Goal: Navigation & Orientation: Find specific page/section

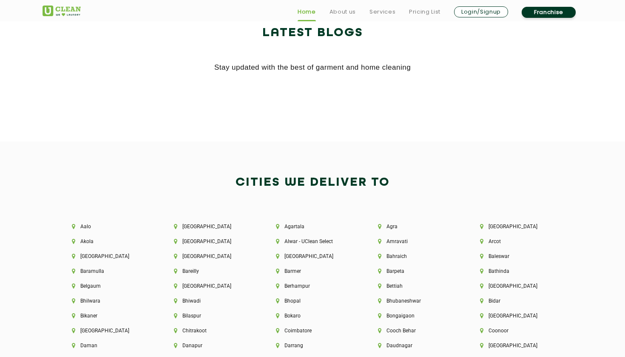
scroll to position [1686, 0]
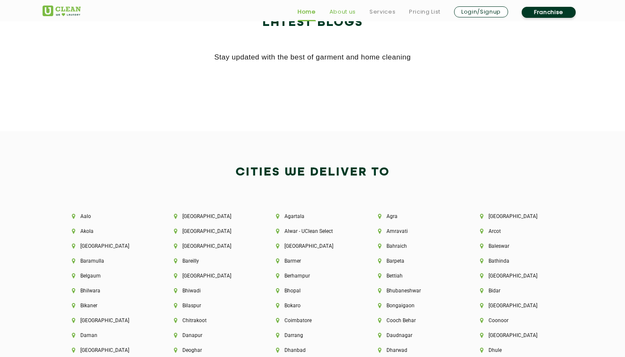
click at [346, 10] on link "About us" at bounding box center [342, 12] width 26 height 10
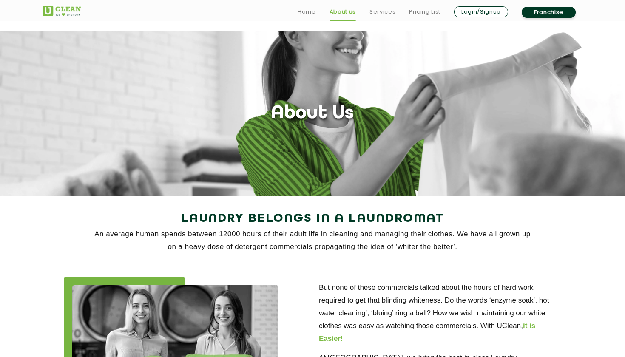
click at [313, 6] on li "Home" at bounding box center [307, 12] width 18 height 12
click at [307, 11] on link "Home" at bounding box center [307, 12] width 18 height 10
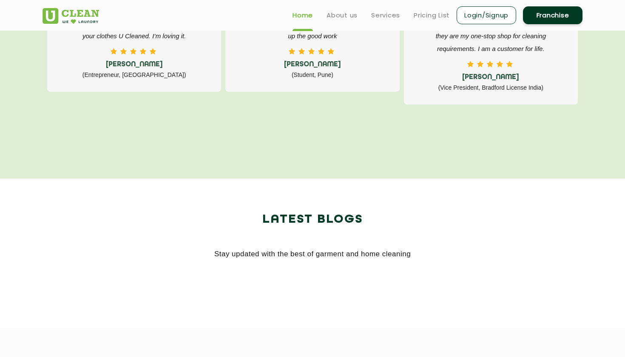
scroll to position [1489, 0]
click at [159, 1] on header "Home About us Services Pricing List Login/Signup Franchise" at bounding box center [312, 15] width 625 height 31
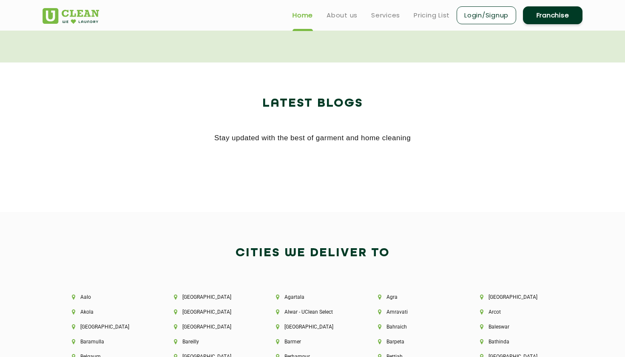
scroll to position [1600, 0]
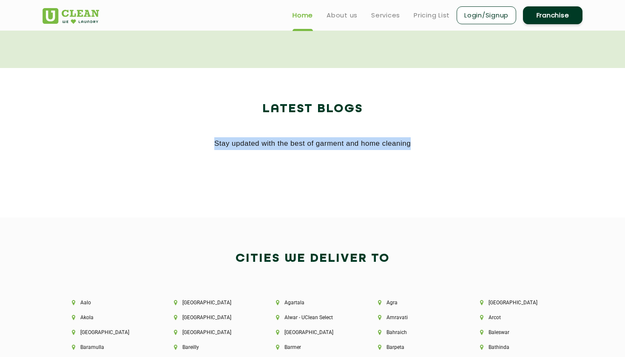
drag, startPoint x: 212, startPoint y: 144, endPoint x: 419, endPoint y: 145, distance: 207.8
click at [419, 145] on p "Stay updated with the best of garment and home cleaning" at bounding box center [313, 143] width 540 height 13
copy p "Stay updated with the best of garment and home cleaning"
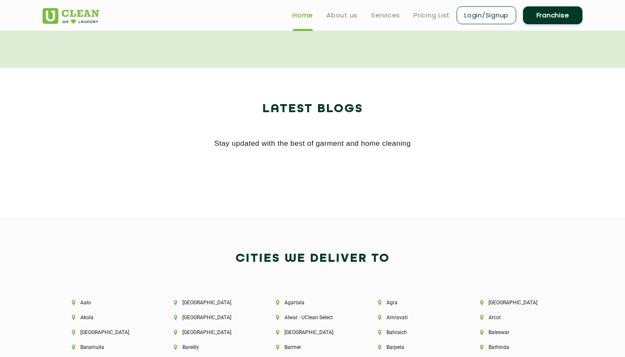
click at [208, 179] on div at bounding box center [312, 174] width 553 height 26
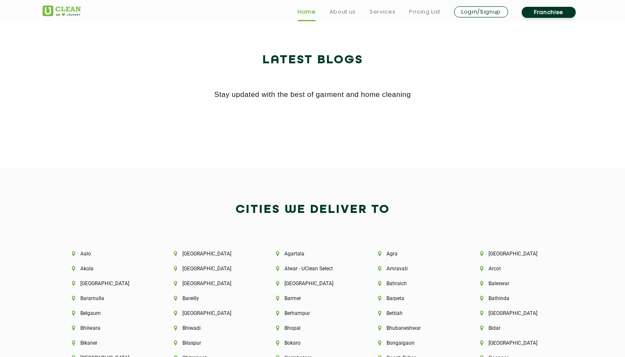
scroll to position [1650, 0]
